Goal: Information Seeking & Learning: Learn about a topic

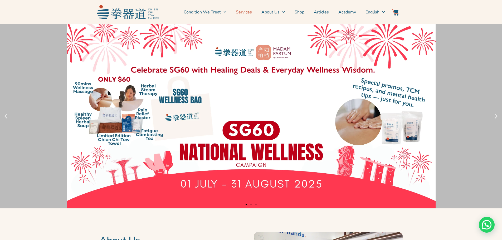
click at [248, 11] on link "Services" at bounding box center [244, 12] width 16 height 13
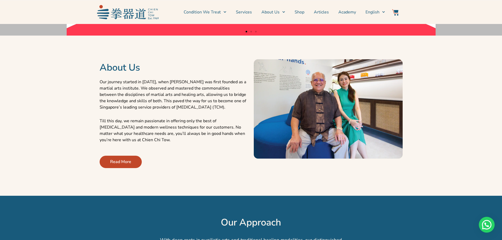
scroll to position [211, 0]
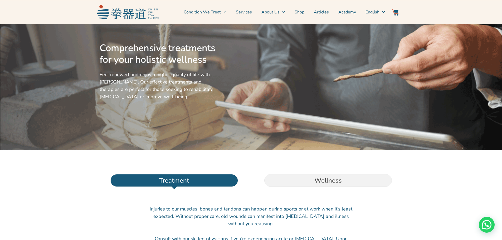
scroll to position [26, 0]
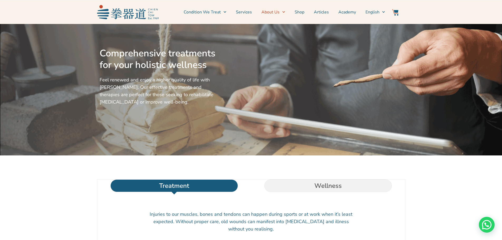
click at [273, 13] on link "About Us" at bounding box center [273, 12] width 24 height 13
click at [247, 14] on link "Services" at bounding box center [244, 12] width 16 height 13
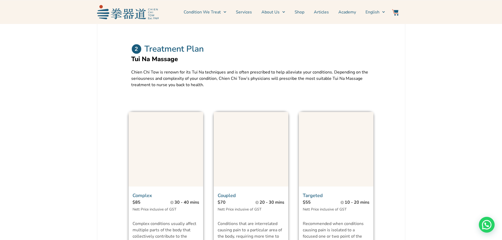
scroll to position [316, 0]
